Goal: Information Seeking & Learning: Learn about a topic

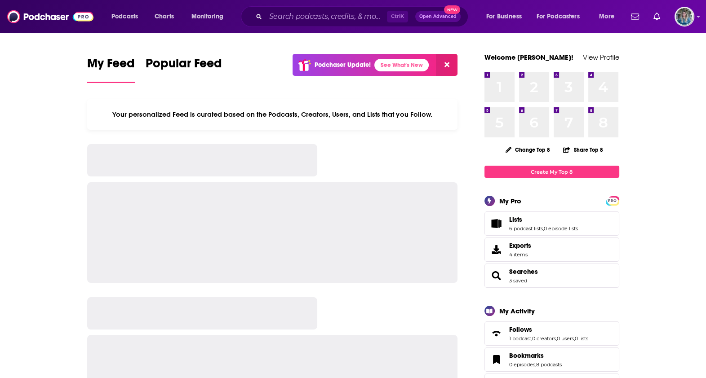
click at [377, 31] on div "Podcasts Charts Monitoring Ctrl K Open Advanced New For Business For Podcasters…" at bounding box center [353, 16] width 706 height 33
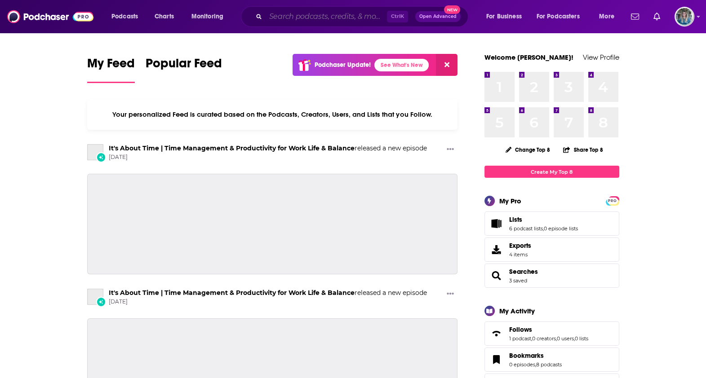
click at [335, 18] on input "Search podcasts, credits, & more..." at bounding box center [325, 16] width 121 height 14
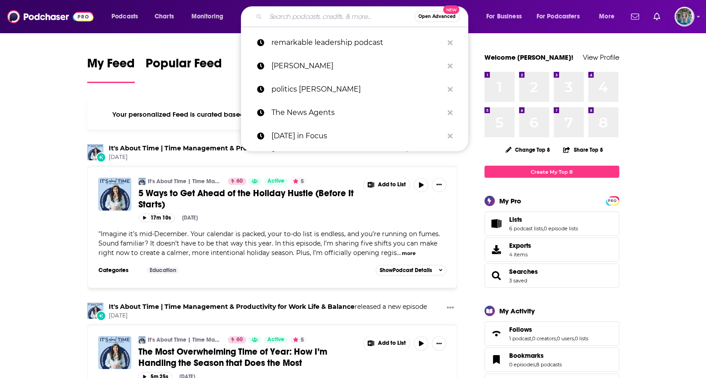
click at [349, 18] on input "Search podcasts, credits, & more..." at bounding box center [339, 16] width 149 height 14
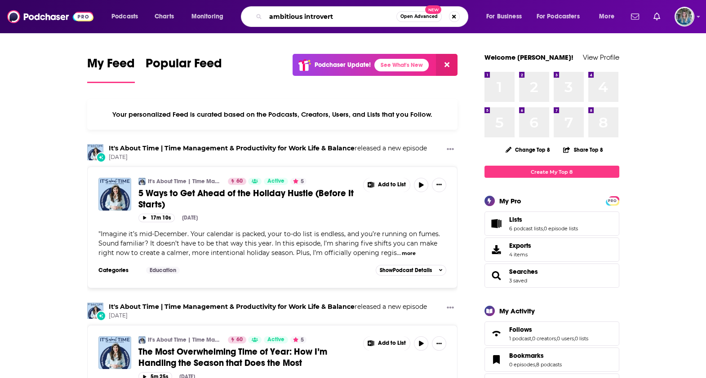
type input "ambitious introvert"
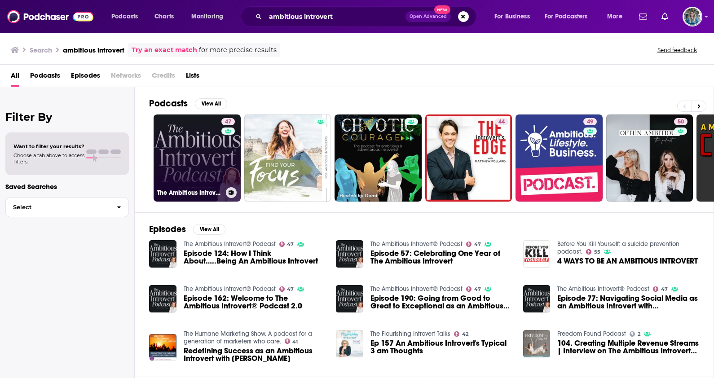
click at [199, 152] on link "47 The Ambitious Introvert® Podcast" at bounding box center [197, 158] width 87 height 87
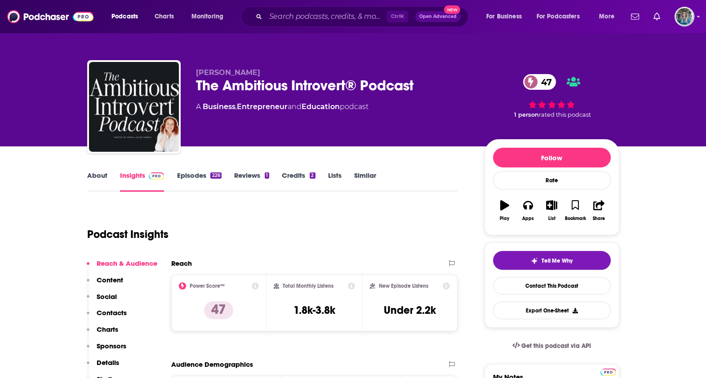
click at [99, 177] on link "About" at bounding box center [97, 181] width 20 height 21
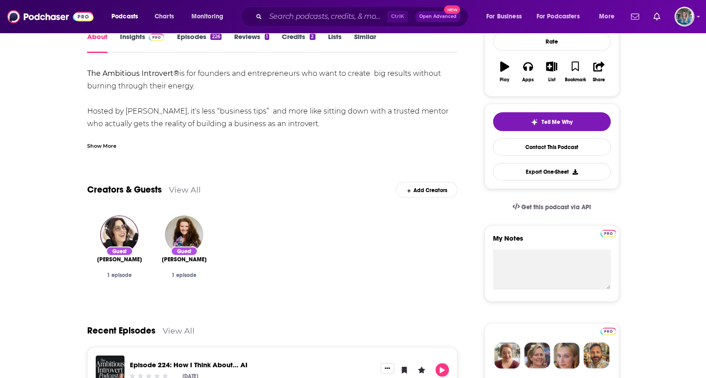
scroll to position [56, 0]
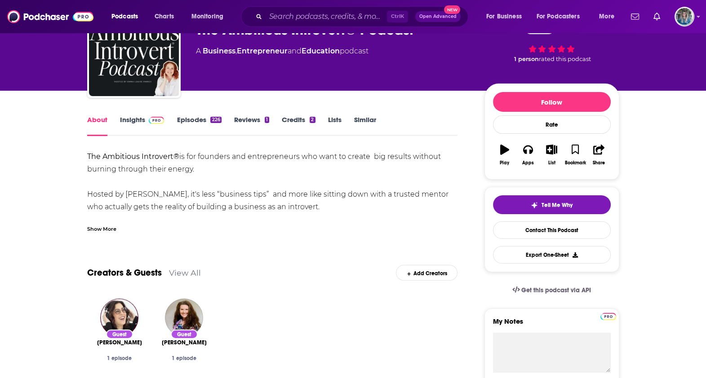
click at [105, 230] on div "Show More" at bounding box center [101, 228] width 29 height 9
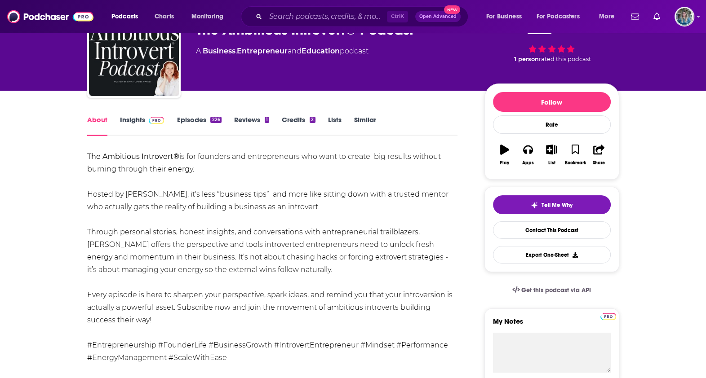
click at [138, 116] on link "Insights" at bounding box center [142, 125] width 44 height 21
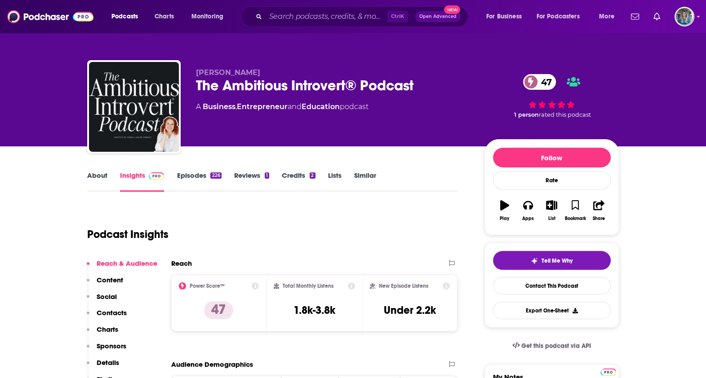
scroll to position [56, 0]
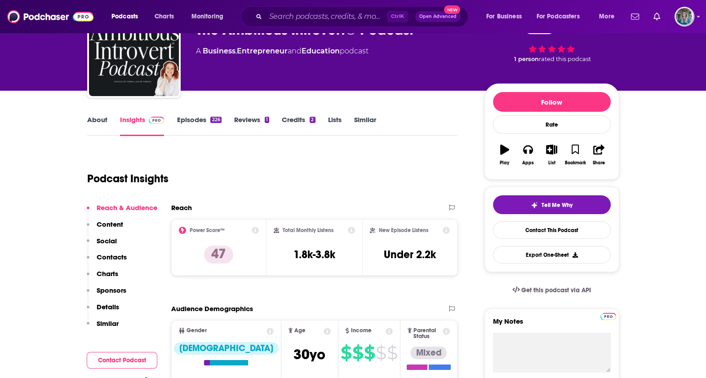
click at [90, 124] on link "About" at bounding box center [97, 125] width 20 height 21
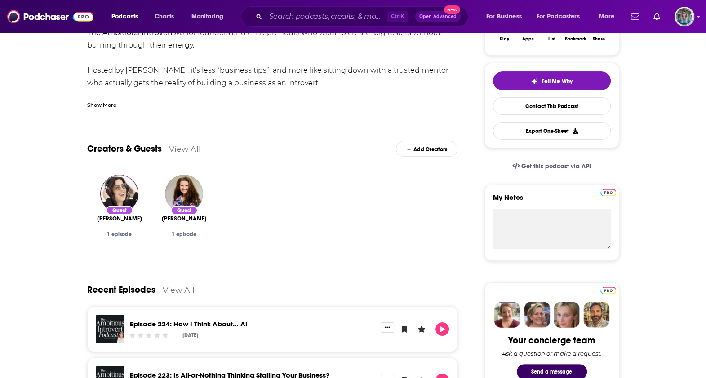
scroll to position [393, 0]
